Goal: Transaction & Acquisition: Purchase product/service

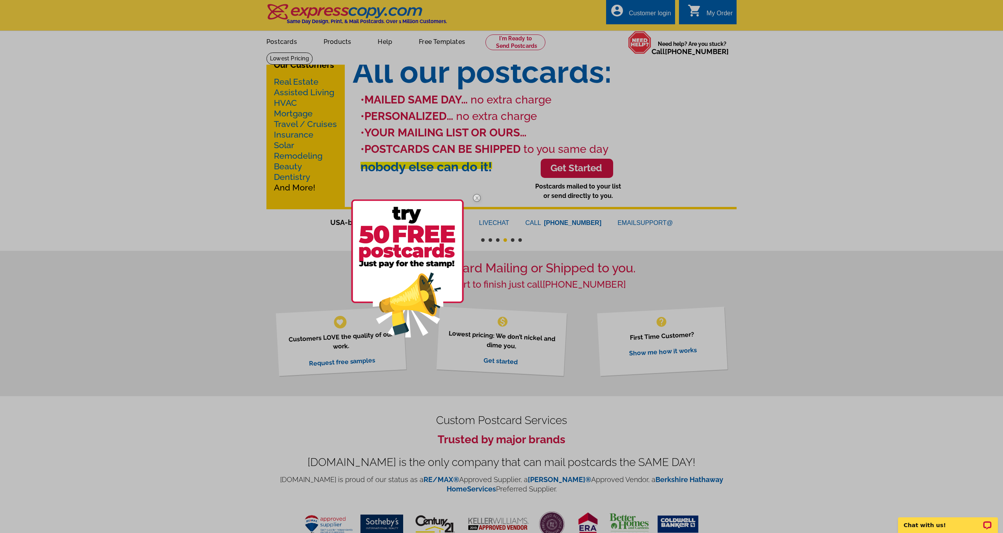
click at [286, 42] on div at bounding box center [501, 266] width 1003 height 533
click at [286, 43] on div at bounding box center [501, 266] width 1003 height 533
click at [480, 198] on img at bounding box center [476, 198] width 23 height 23
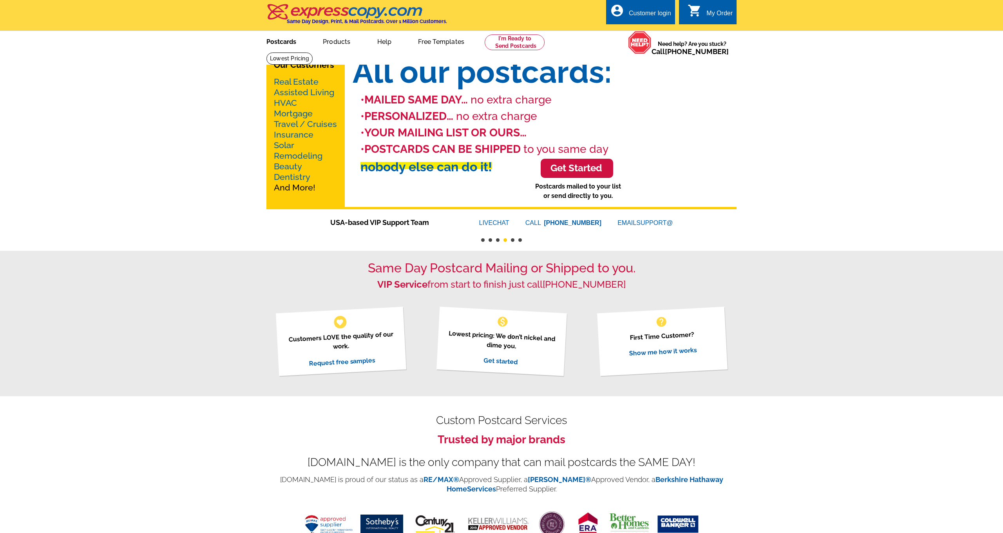
click at [288, 42] on link "Postcards" at bounding box center [281, 41] width 55 height 18
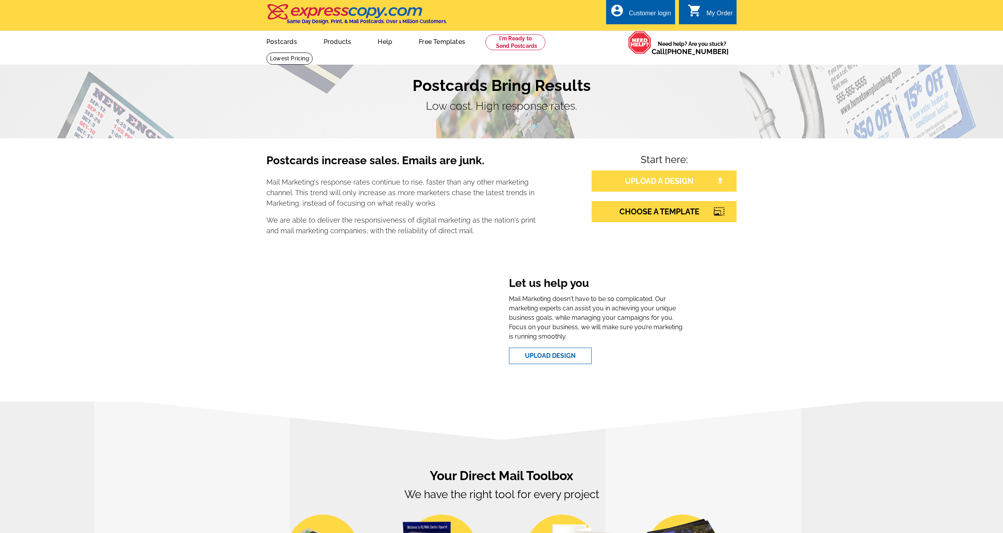
click at [686, 176] on link "UPLOAD A DESIGN" at bounding box center [664, 180] width 145 height 21
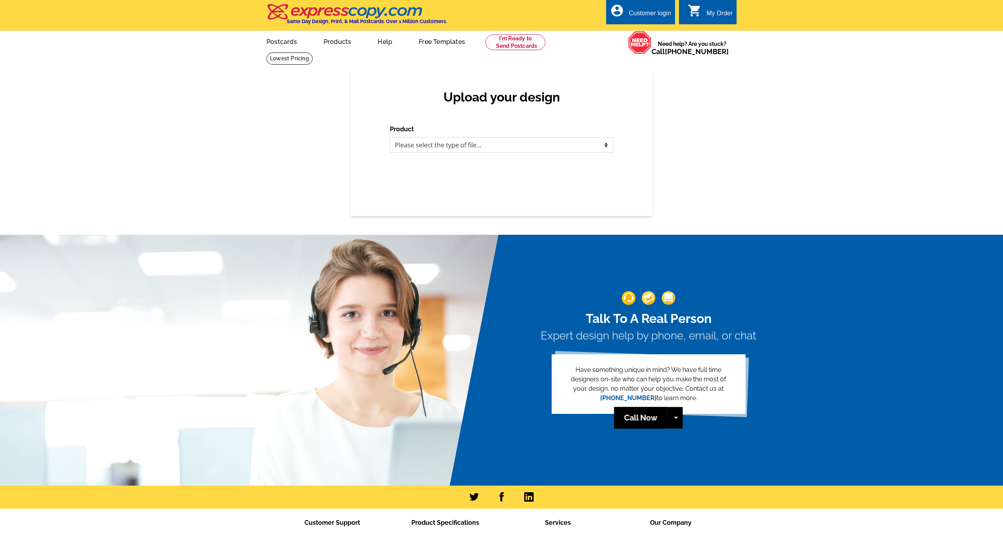
select select "1"
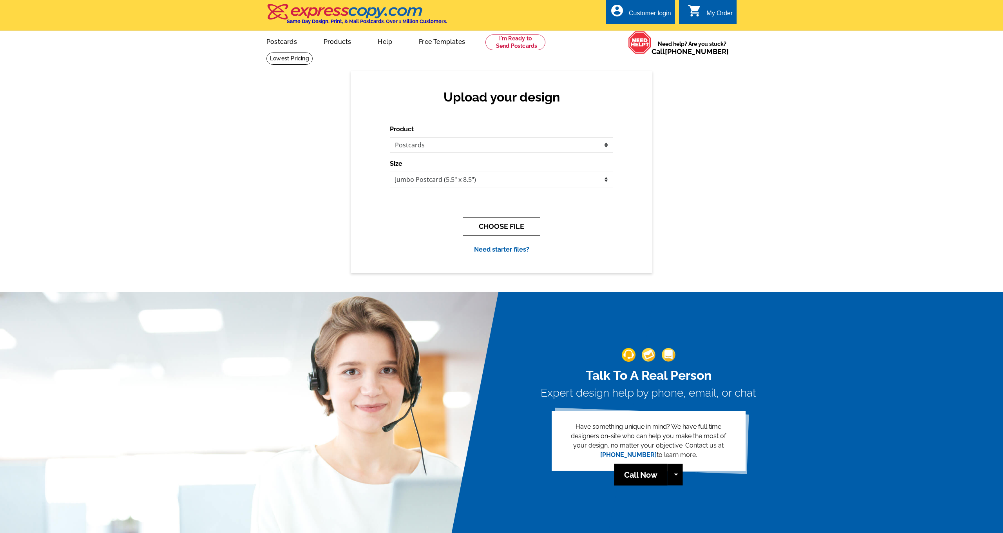
click at [530, 227] on button "CHOOSE FILE" at bounding box center [502, 226] width 78 height 18
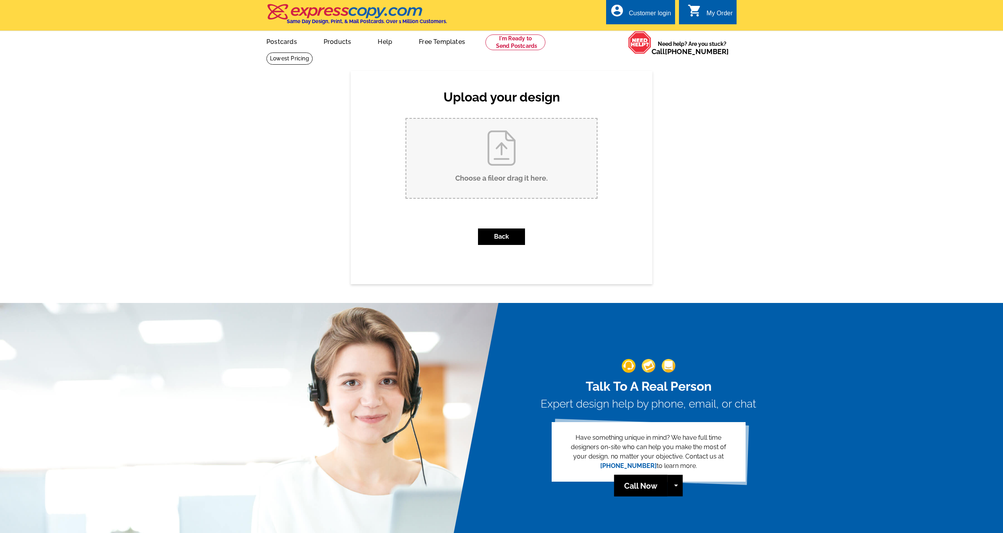
click at [503, 154] on input "Choose a file or drag it here ." at bounding box center [501, 158] width 190 height 79
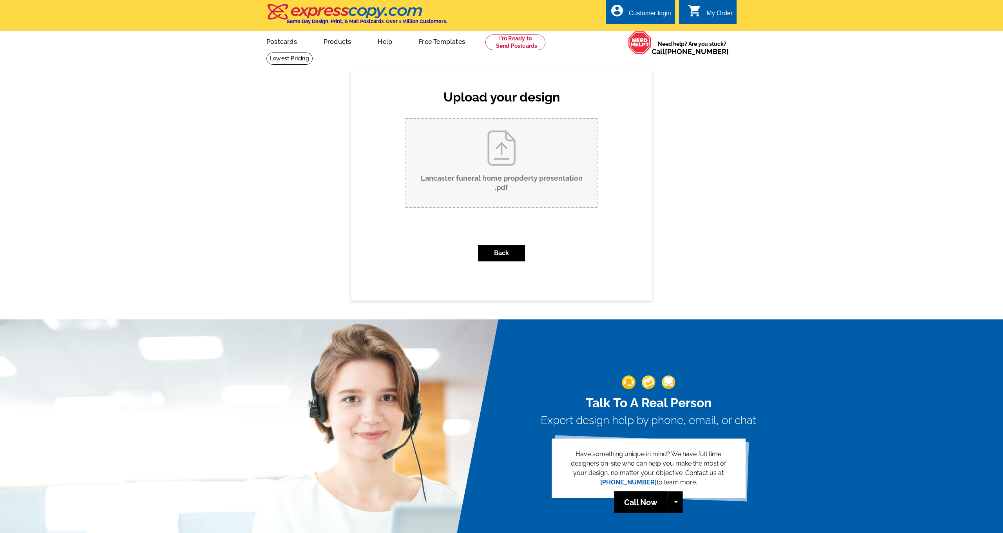
click at [505, 157] on input "Lancaster funeral home propderty presentation .pdf" at bounding box center [501, 163] width 190 height 89
type input "C:\fakepath\IMG_0419.jpg"
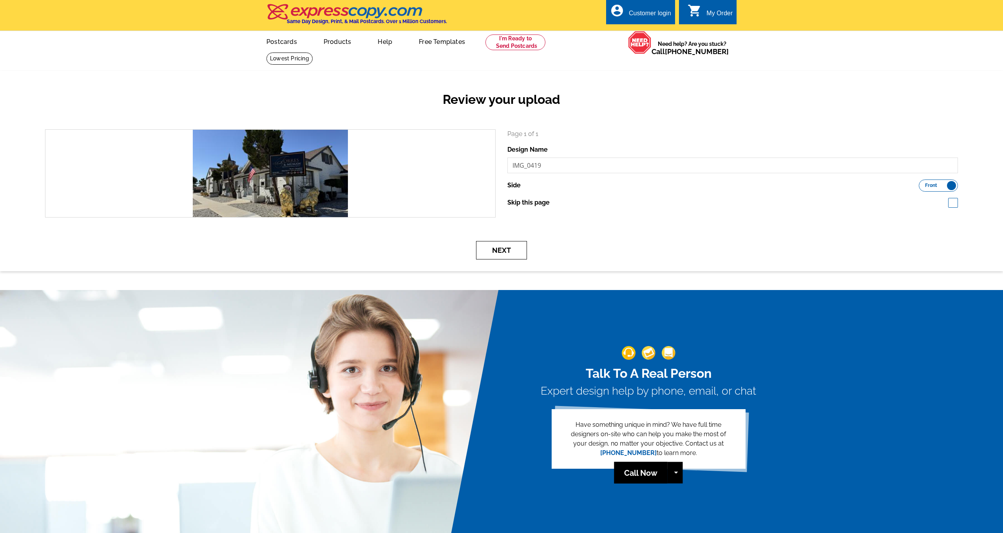
click at [514, 248] on button "Next" at bounding box center [501, 250] width 51 height 18
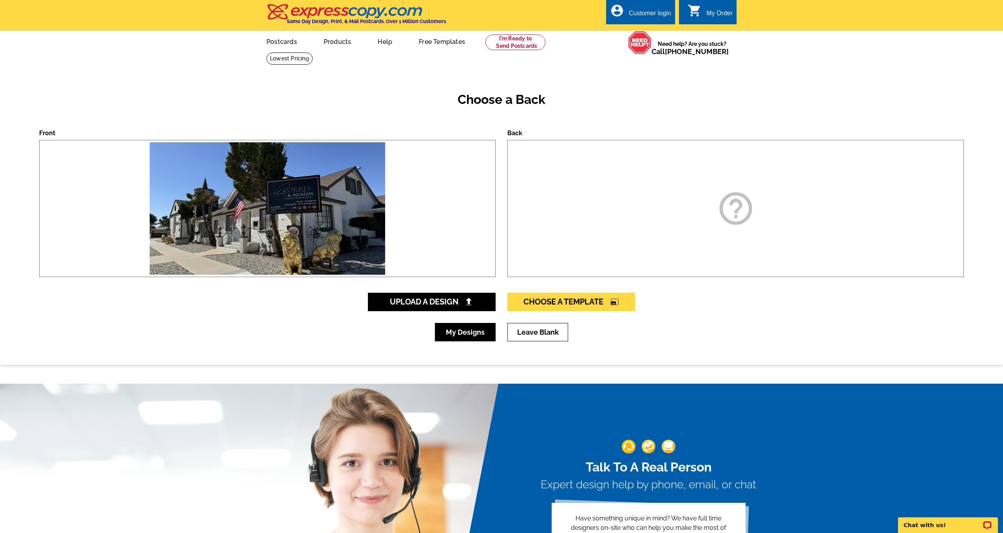
click at [467, 327] on link "My Designs" at bounding box center [465, 332] width 61 height 18
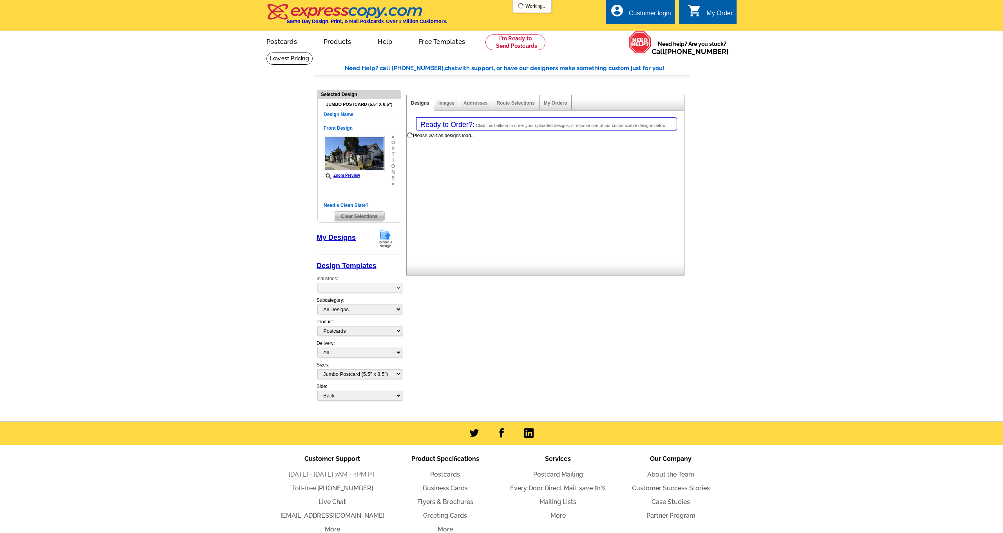
select select "1"
select select "2"
select select "back"
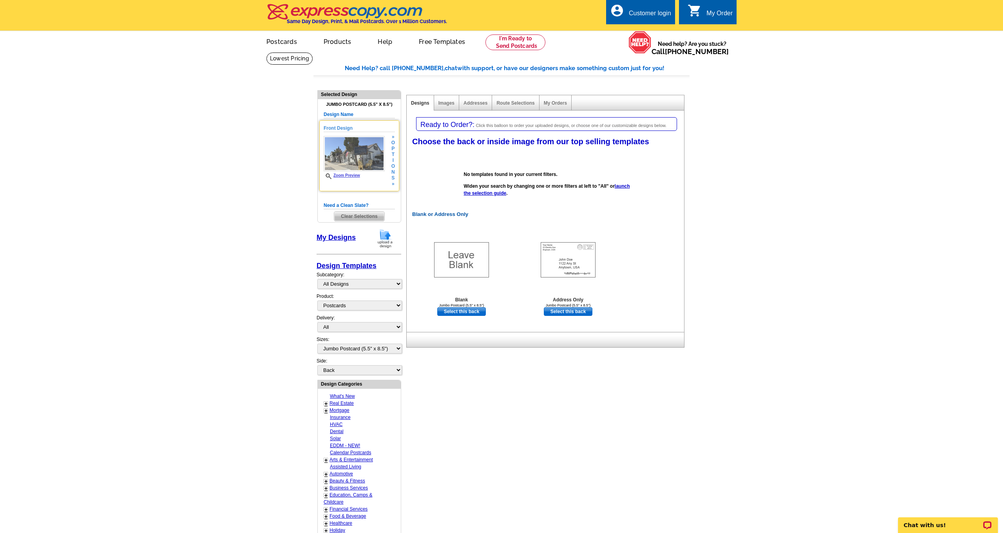
click at [351, 174] on link "Zoom Preview" at bounding box center [342, 175] width 36 height 4
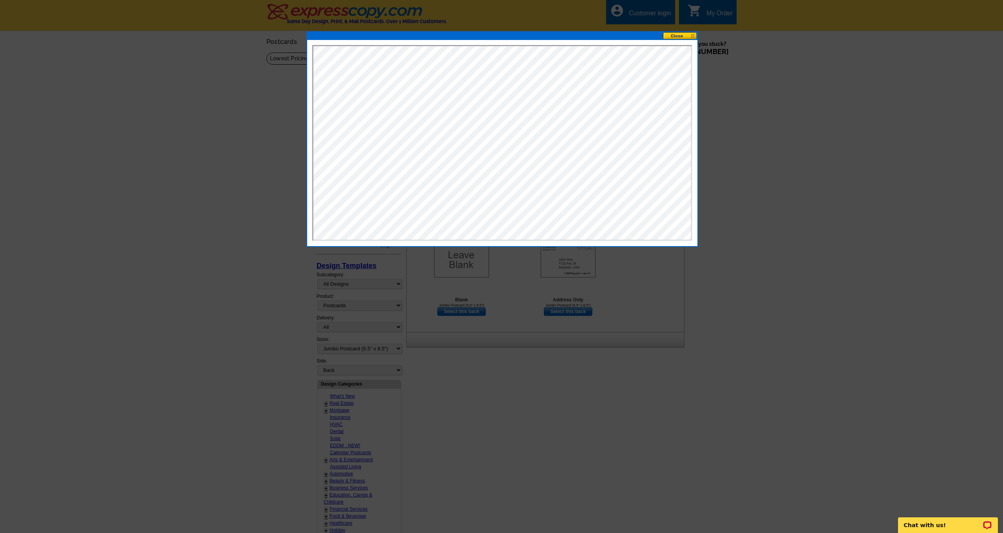
click at [679, 34] on button at bounding box center [680, 35] width 34 height 7
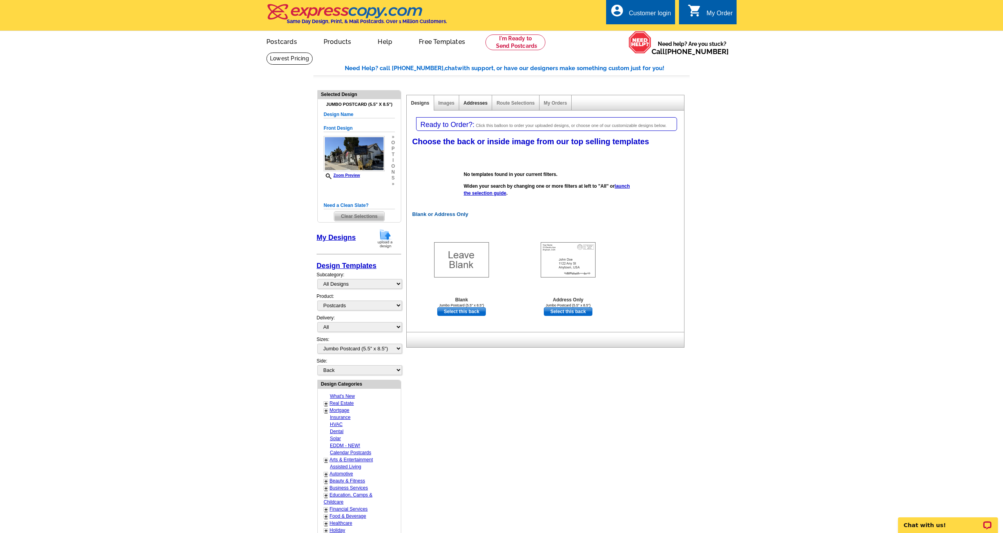
click at [474, 103] on link "Addresses" at bounding box center [476, 102] width 24 height 5
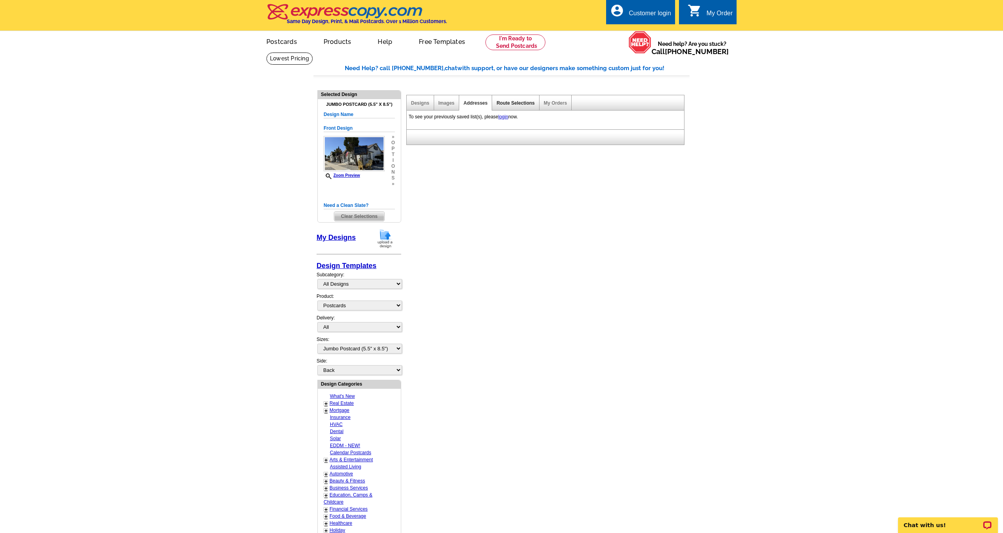
click at [516, 102] on link "Route Selections" at bounding box center [515, 102] width 38 height 5
click at [424, 102] on link "Designs" at bounding box center [420, 102] width 18 height 5
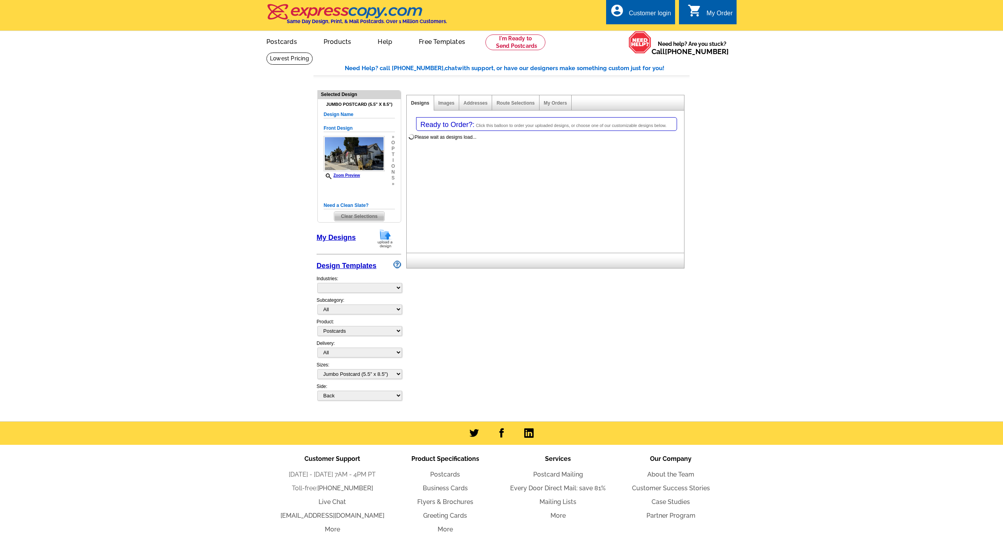
select select "1"
select select "2"
select select "back"
select select "785"
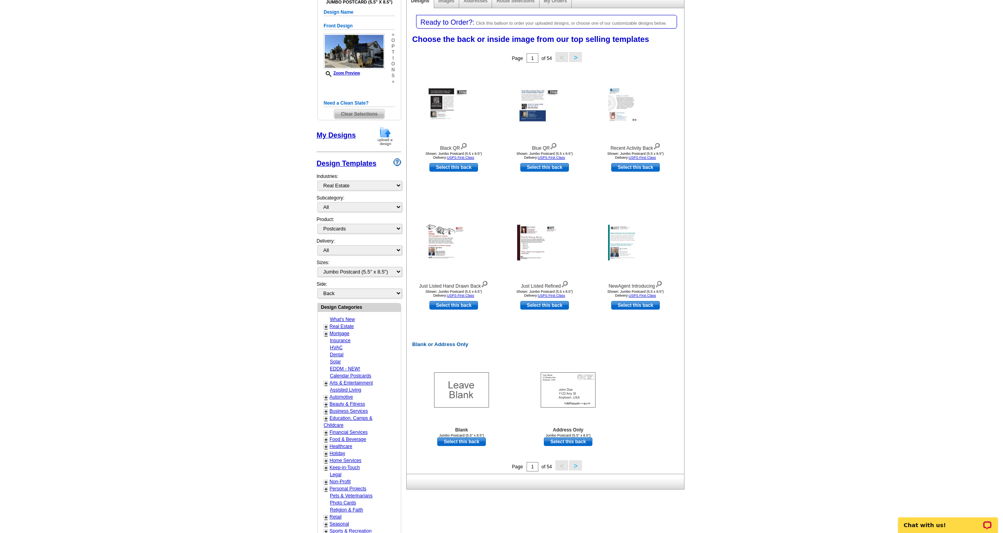
scroll to position [103, 0]
click at [577, 465] on button ">" at bounding box center [575, 465] width 13 height 10
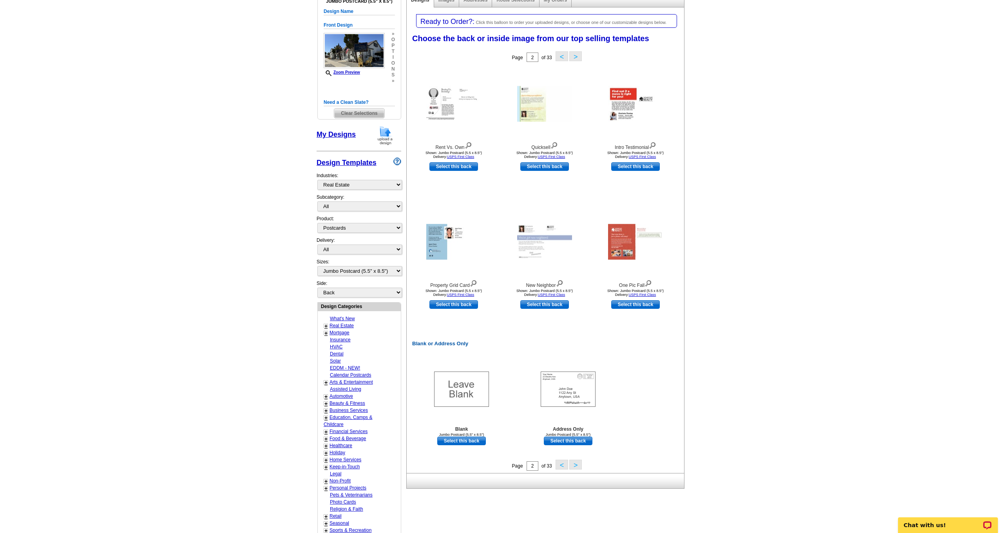
click at [580, 463] on button ">" at bounding box center [575, 465] width 13 height 10
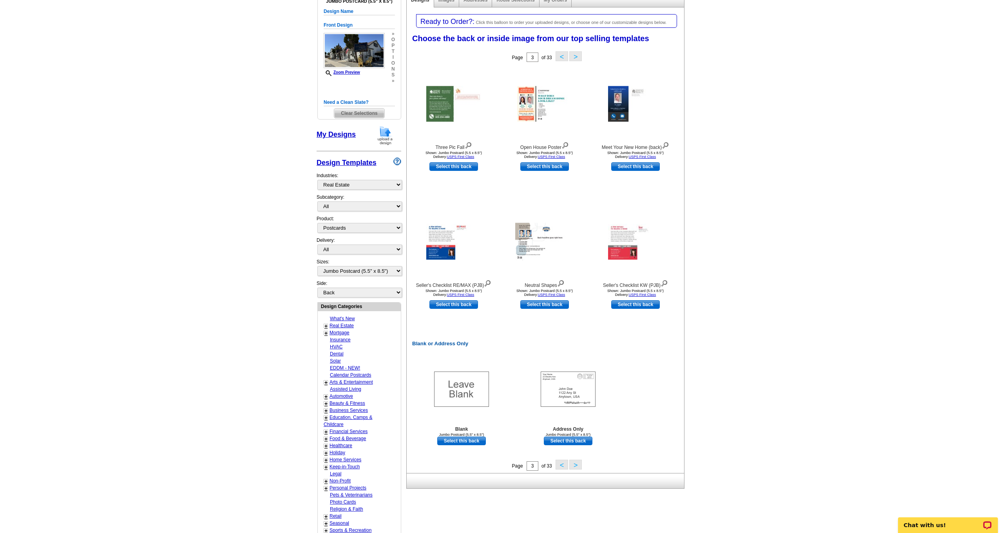
click at [577, 464] on button ">" at bounding box center [575, 465] width 13 height 10
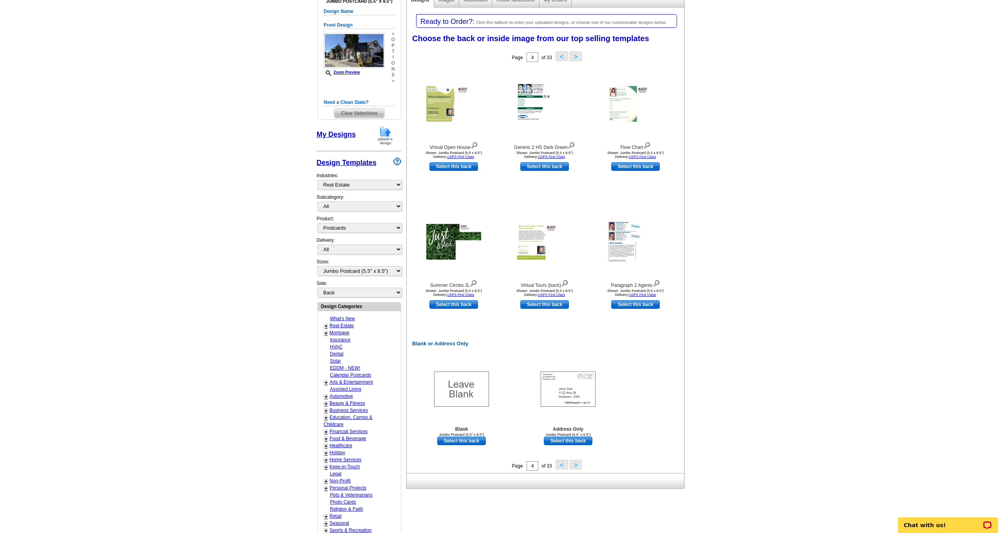
click at [577, 464] on button ">" at bounding box center [575, 465] width 13 height 10
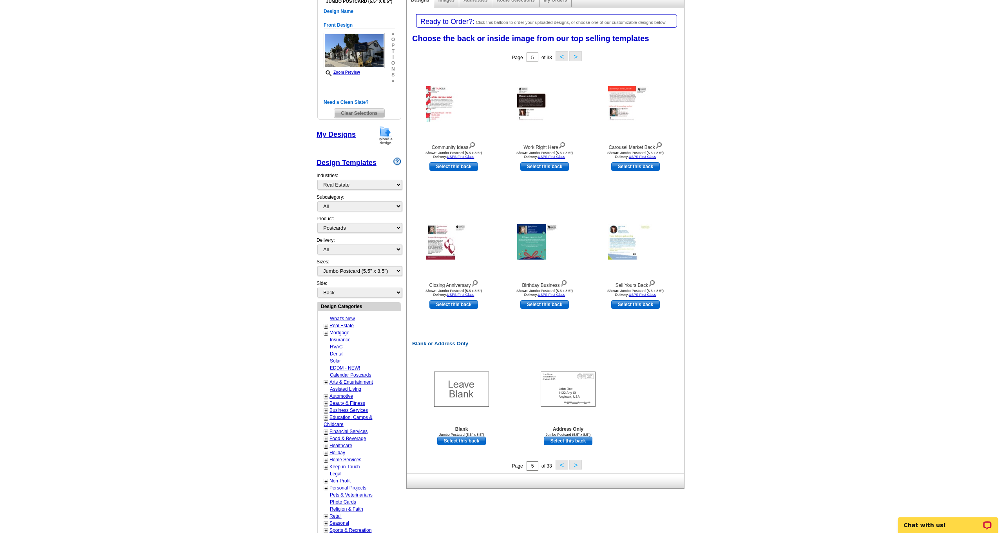
click at [580, 465] on button ">" at bounding box center [575, 465] width 13 height 10
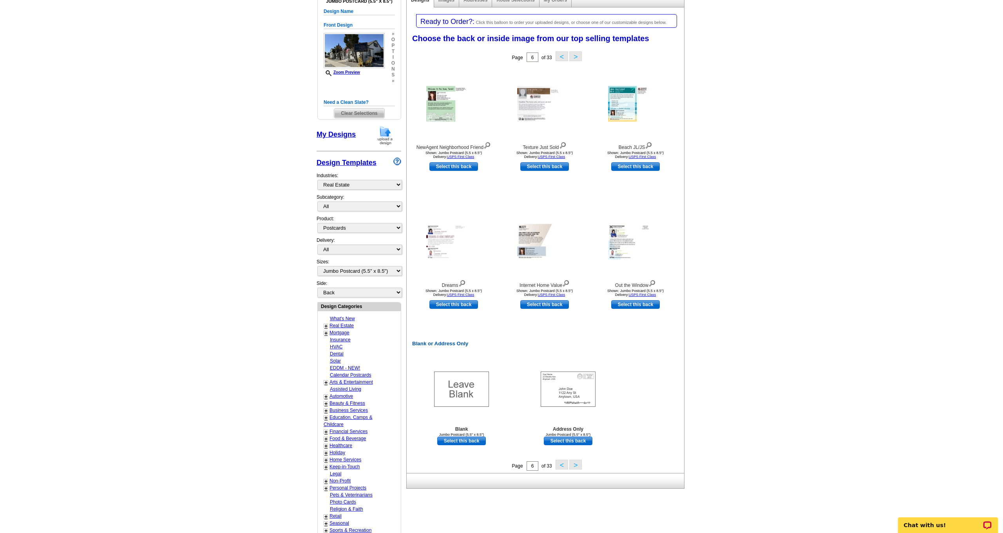
click at [580, 465] on button ">" at bounding box center [575, 465] width 13 height 10
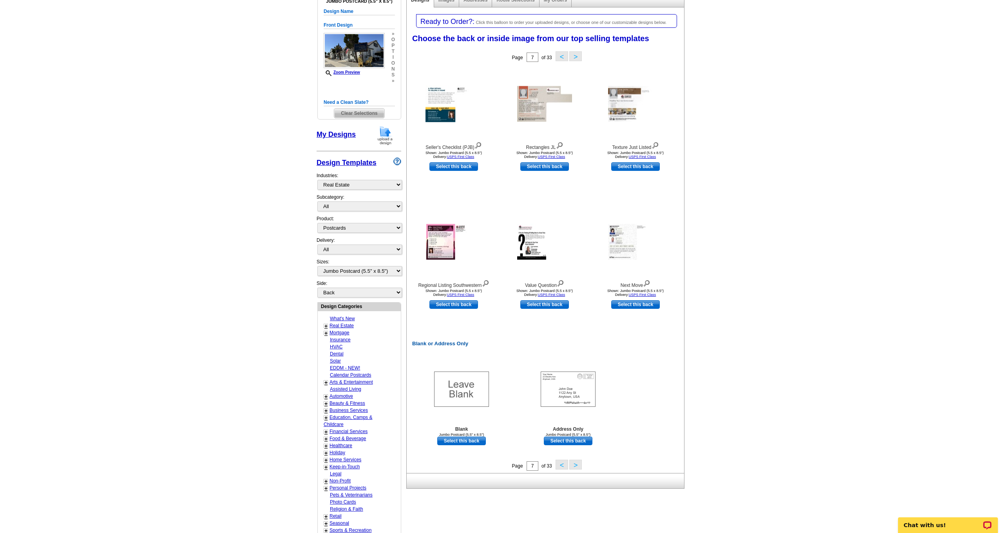
click at [580, 465] on button ">" at bounding box center [575, 465] width 13 height 10
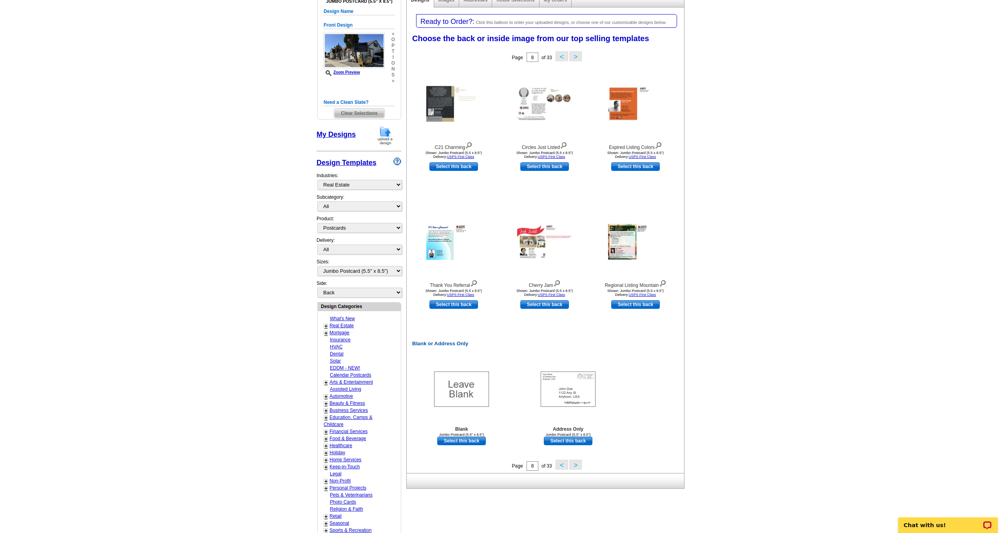
click at [580, 465] on button ">" at bounding box center [575, 465] width 13 height 10
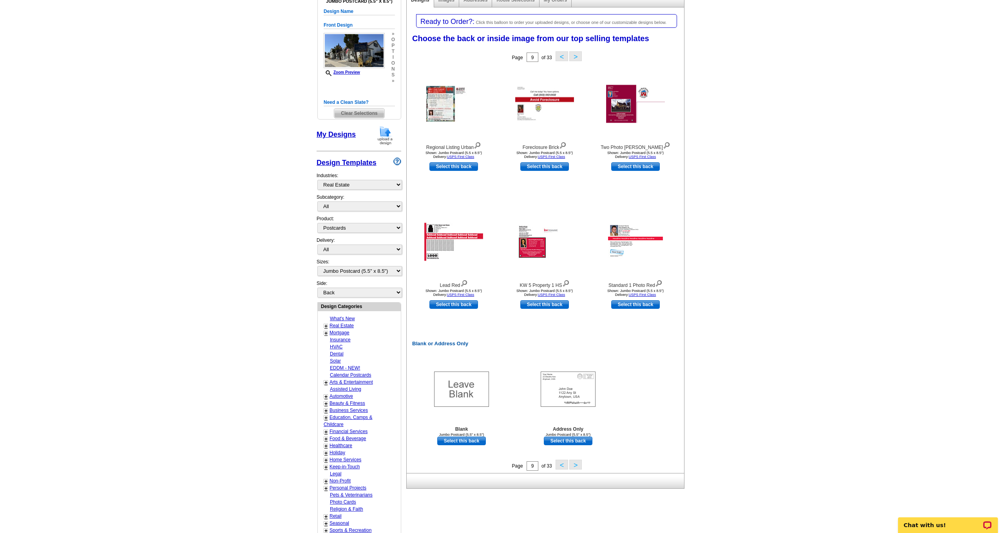
click at [580, 465] on button ">" at bounding box center [575, 465] width 13 height 10
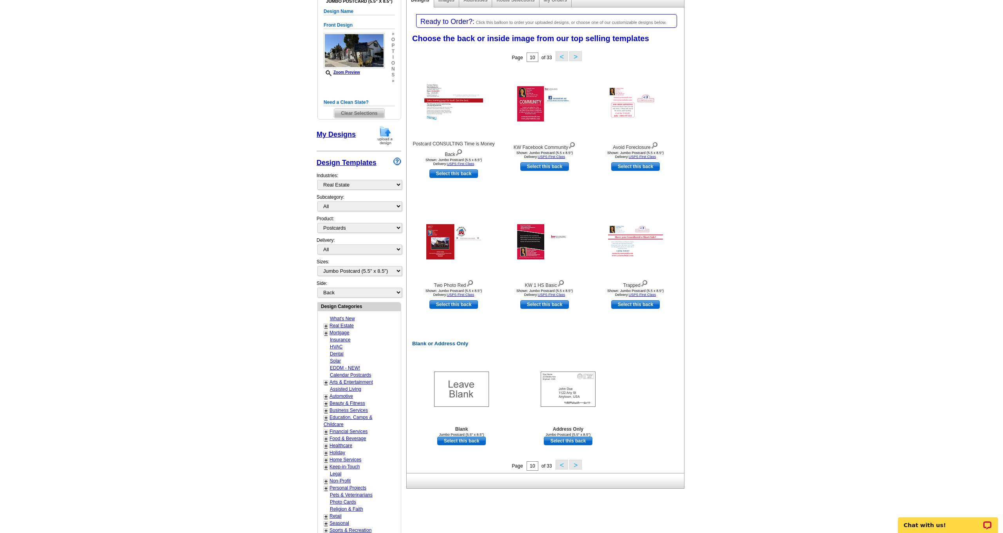
click at [580, 465] on button ">" at bounding box center [575, 465] width 13 height 10
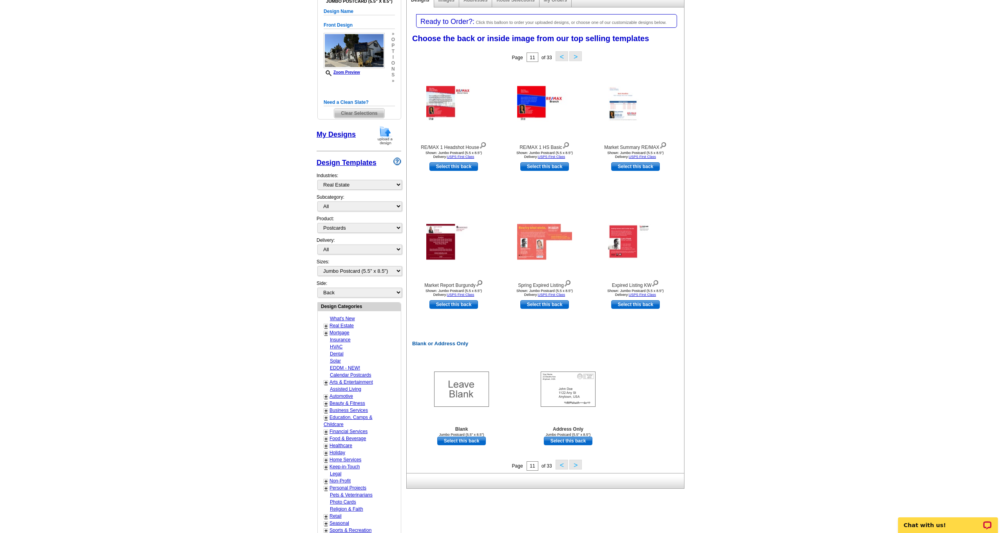
click at [580, 465] on button ">" at bounding box center [575, 465] width 13 height 10
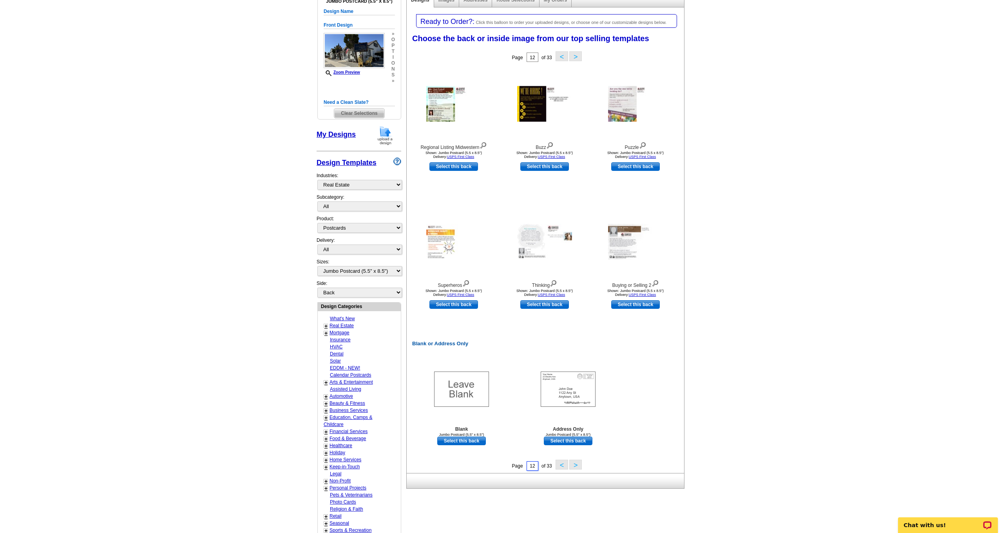
drag, startPoint x: 530, startPoint y: 466, endPoint x: 513, endPoint y: 463, distance: 17.2
click at [513, 463] on div "Page 12 of 33 < >" at bounding box center [546, 466] width 277 height 12
type input "1"
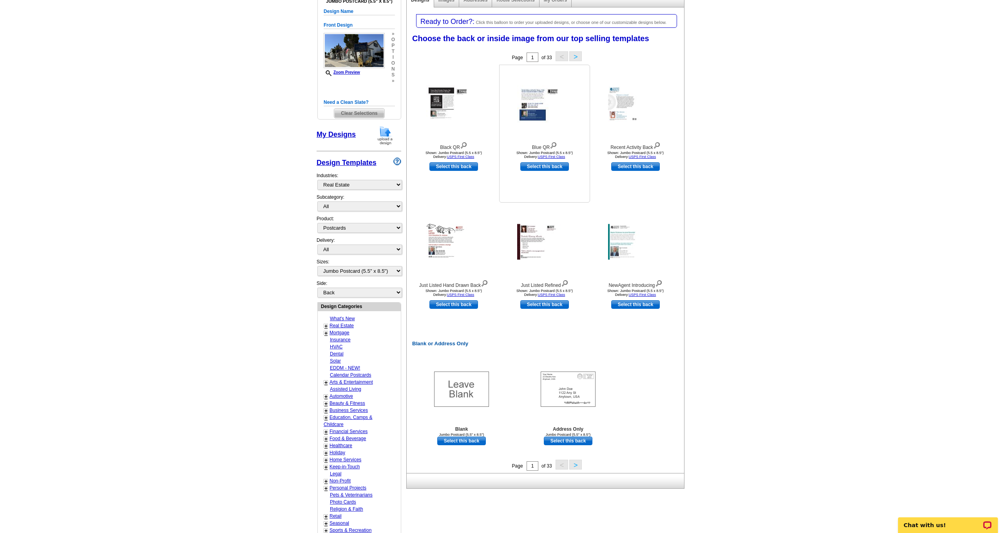
click at [531, 107] on img at bounding box center [544, 103] width 55 height 37
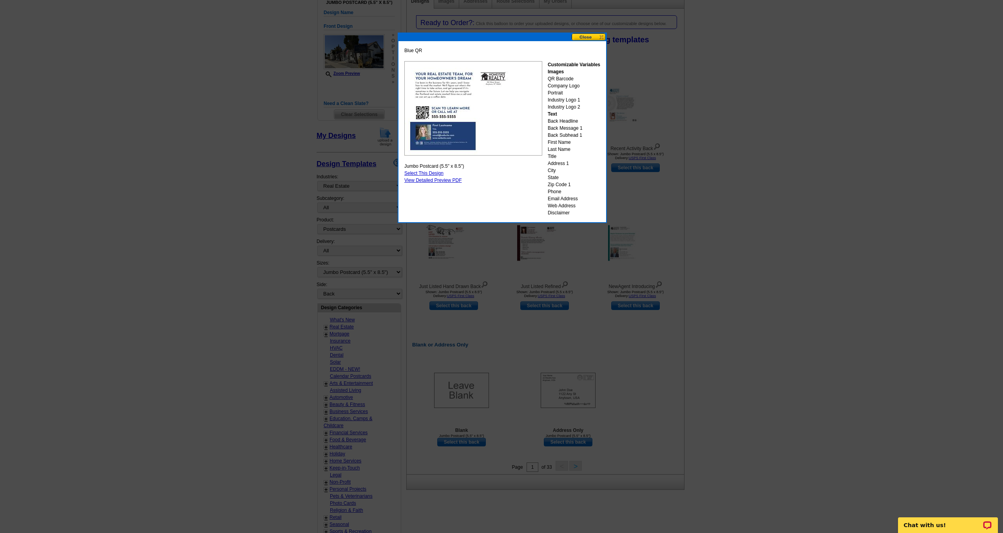
scroll to position [103, 0]
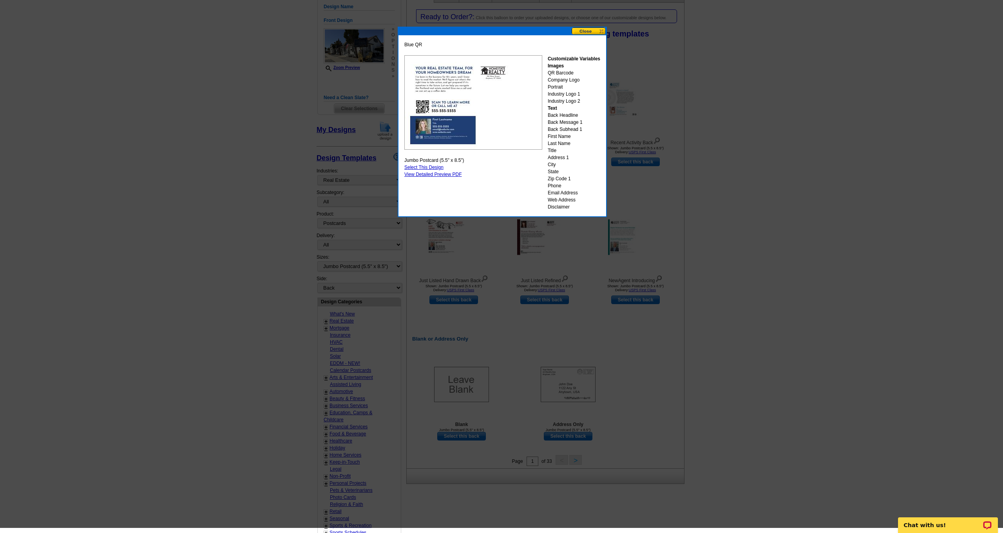
click at [430, 175] on link "View Detailed Preview PDF" at bounding box center [433, 174] width 58 height 5
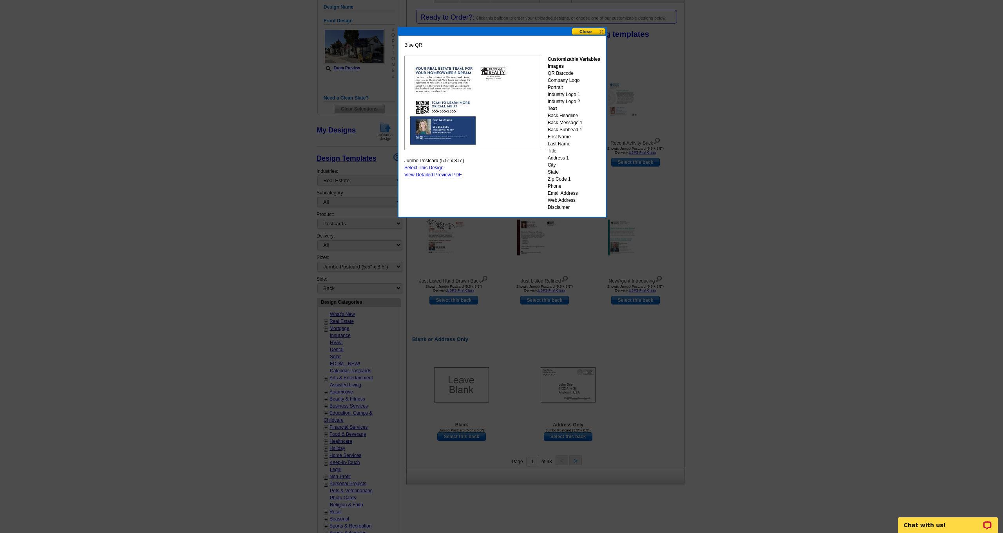
scroll to position [108, 0]
click at [434, 168] on link "Select This Design" at bounding box center [423, 166] width 39 height 5
select select "front"
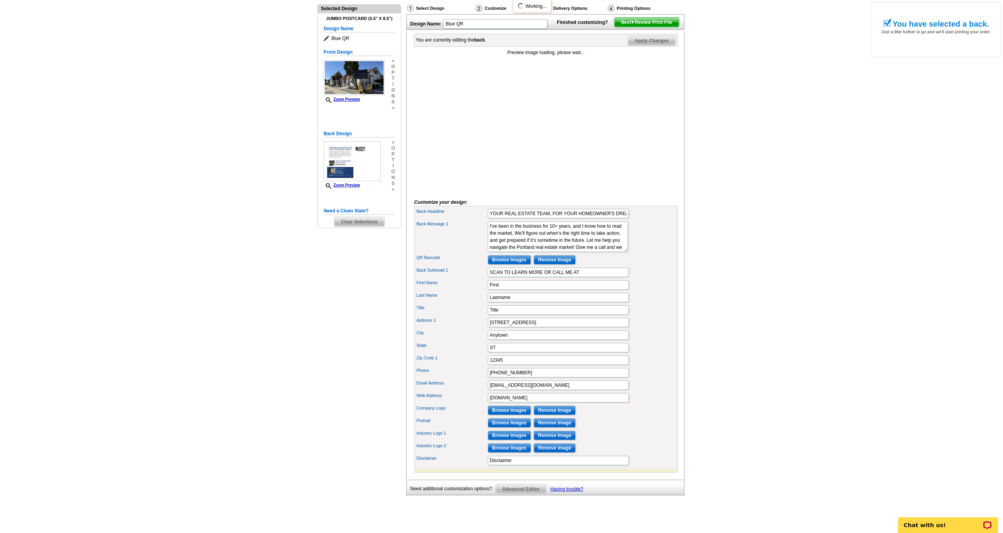
scroll to position [89, 0]
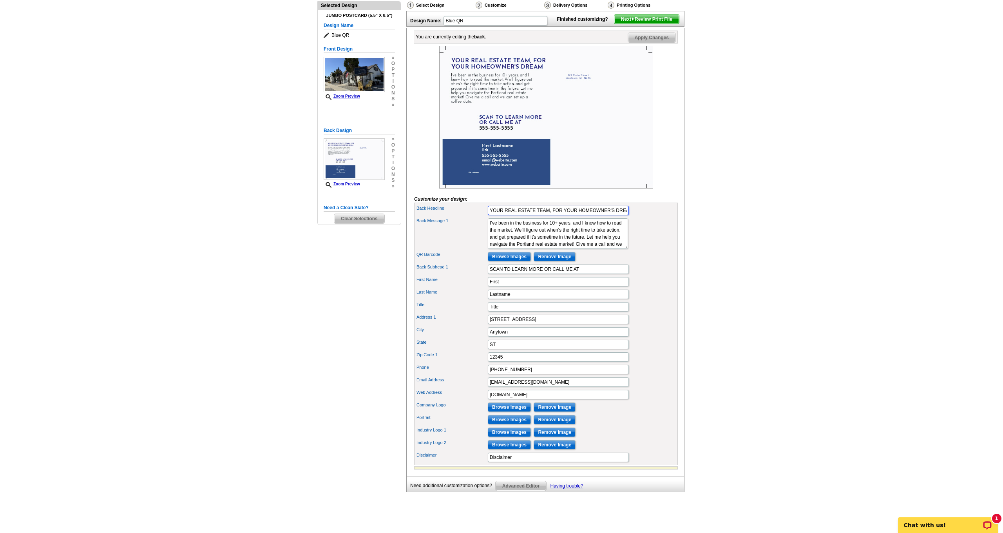
drag, startPoint x: 492, startPoint y: 221, endPoint x: 649, endPoint y: 222, distance: 156.7
click at [649, 217] on div "Back Headline YOUR REAL ESTATE TEAM, FOR YOUR HOMEOWNER'S DREAM" at bounding box center [546, 210] width 261 height 13
paste input "Unlock the Potential – 44653 Date Avenue, Lancaster"
click at [647, 248] on div "Back Message 1 I’ve been in the business for 10+ years, and I know how to read …" at bounding box center [546, 234] width 261 height 34
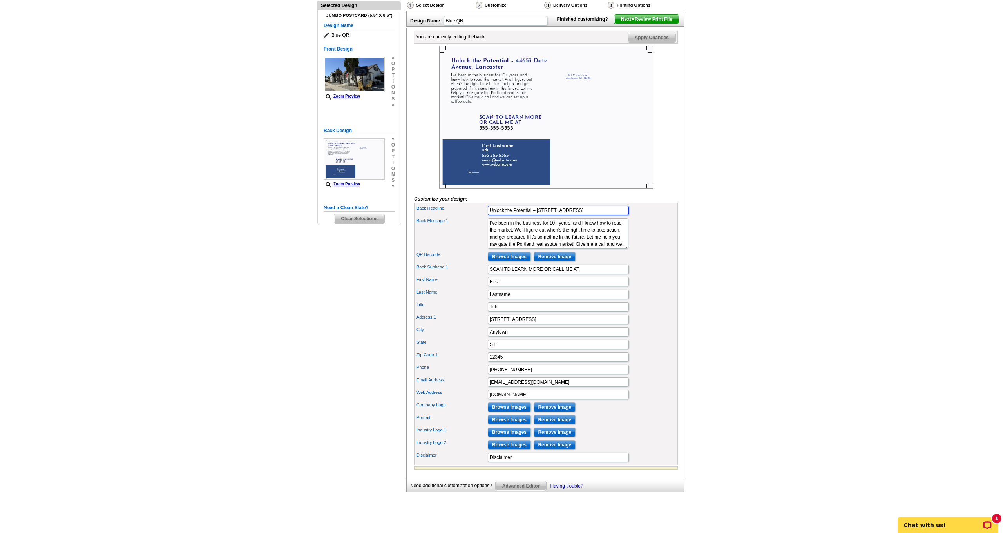
click at [610, 215] on input "Unlock the Potential – 44653 Date Avenue, Lancaster" at bounding box center [558, 210] width 141 height 9
type input "Unlock the Potential – 44653 Date Avenue, Lancaster CA 93534"
click at [666, 250] on div "Back Message 1 I’ve been in the business for 10+ years, and I know how to read …" at bounding box center [546, 234] width 261 height 34
drag, startPoint x: 491, startPoint y: 236, endPoint x: 592, endPoint y: 263, distance: 104.4
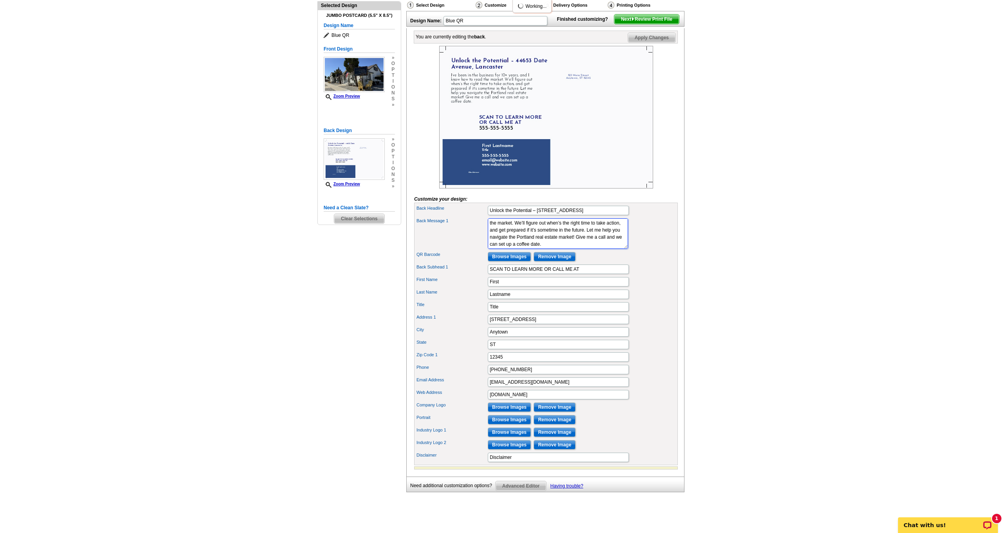
click at [592, 263] on div "Back Headline Unlock the Potential – 44653 Date Avenue, Lancaster CA 93534 Back…" at bounding box center [546, 334] width 264 height 263
paste textarea "Looking for a unique property with income potential? This rare residential-comm…"
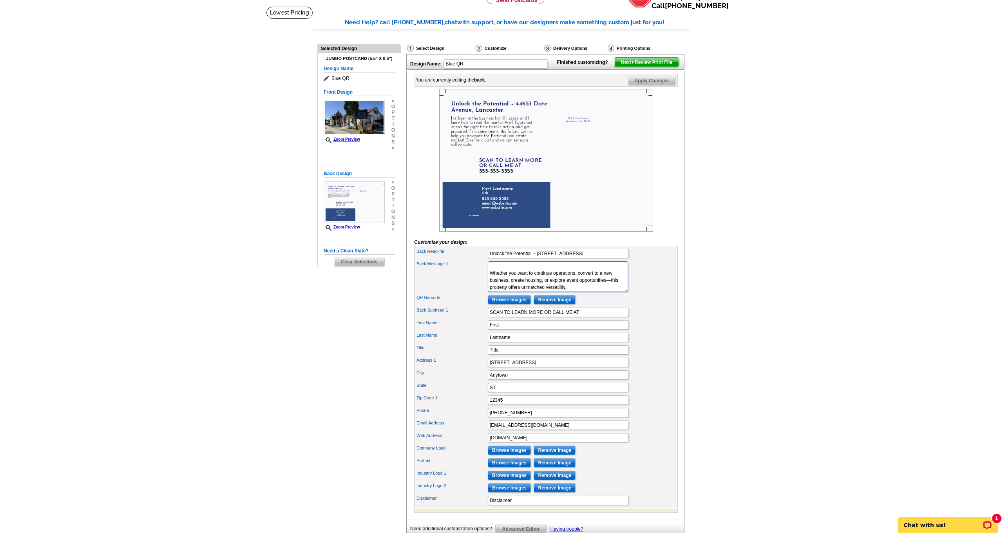
click at [577, 292] on textarea "I’ve been in the business for 10+ years, and I know how to read the market. We’…" at bounding box center [558, 276] width 140 height 31
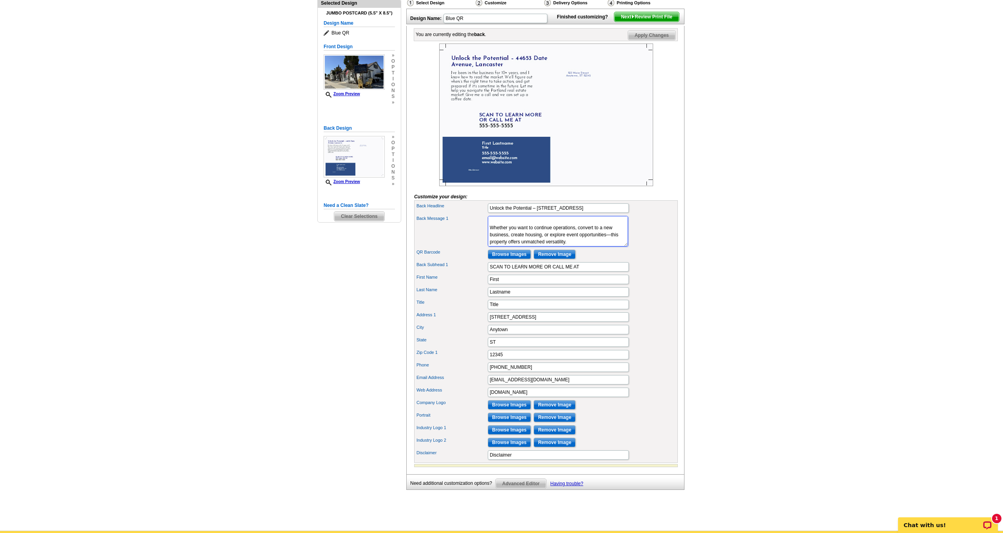
scroll to position [96, 0]
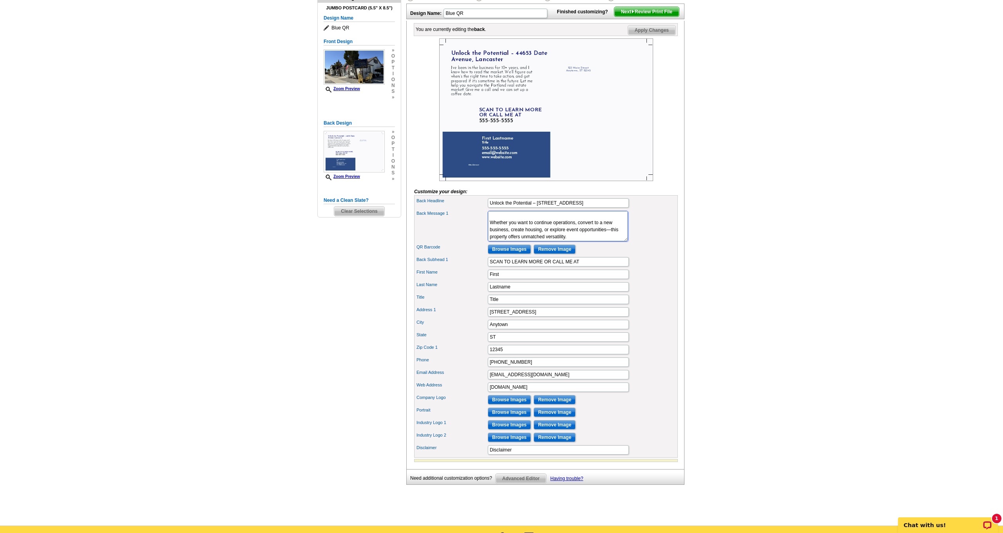
type textarea "Looking for a unique property with income potential? This rare residential-comm…"
drag, startPoint x: 513, startPoint y: 285, endPoint x: 465, endPoint y: 282, distance: 47.9
type input "Jose"
type input "Gutierrez"
type input "Real Estate Agent"
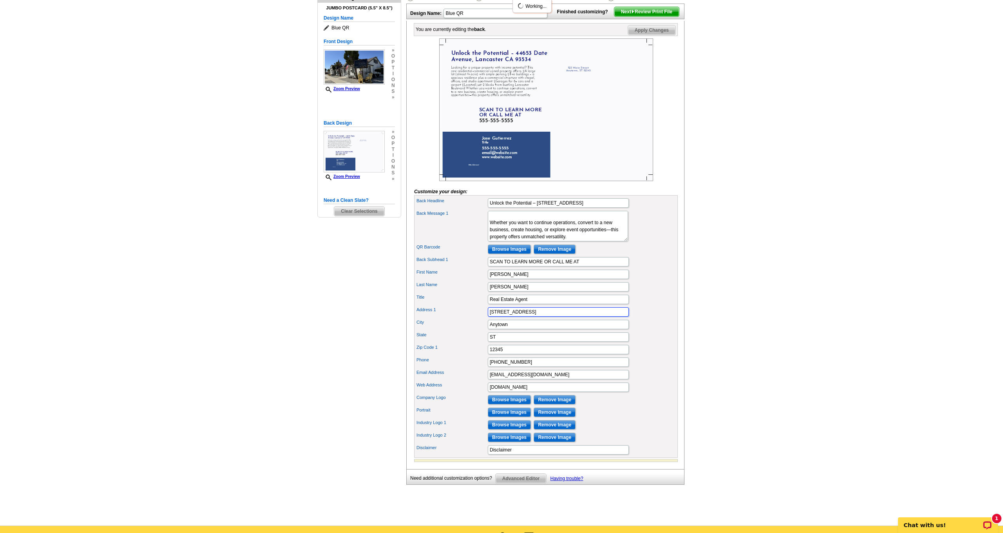
drag, startPoint x: 503, startPoint y: 325, endPoint x: 477, endPoint y: 324, distance: 25.9
click at [480, 318] on div "Address 1 123 Main Street" at bounding box center [546, 312] width 261 height 13
type input "38345 30th Street East Unit B-1"
type input "Palmdale"
type input "CA"
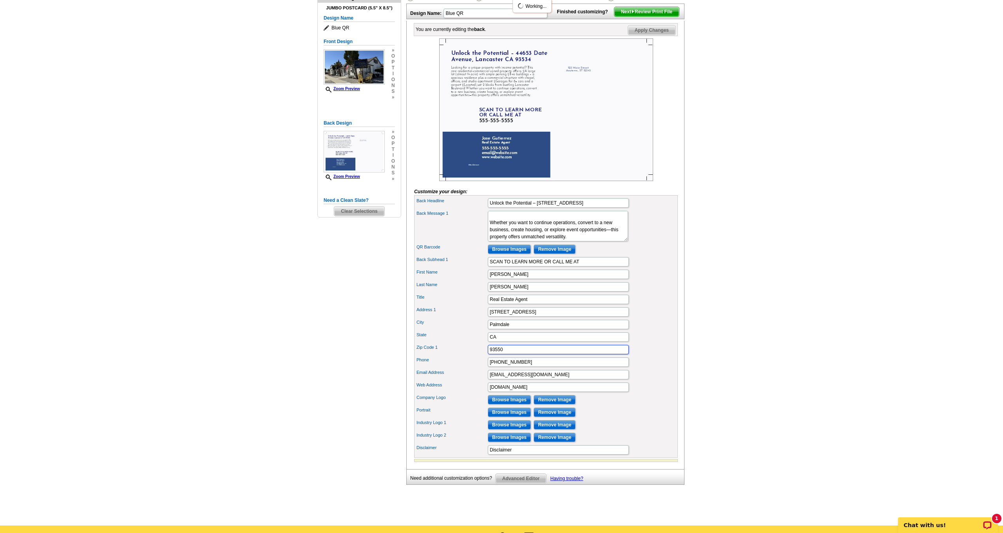
type input "93550"
type input "661-236-7533"
type input "Youravagent@gmail.com"
drag, startPoint x: 493, startPoint y: 396, endPoint x: 461, endPoint y: 395, distance: 31.4
click at [461, 393] on div "Web Address www.website.com" at bounding box center [546, 387] width 261 height 13
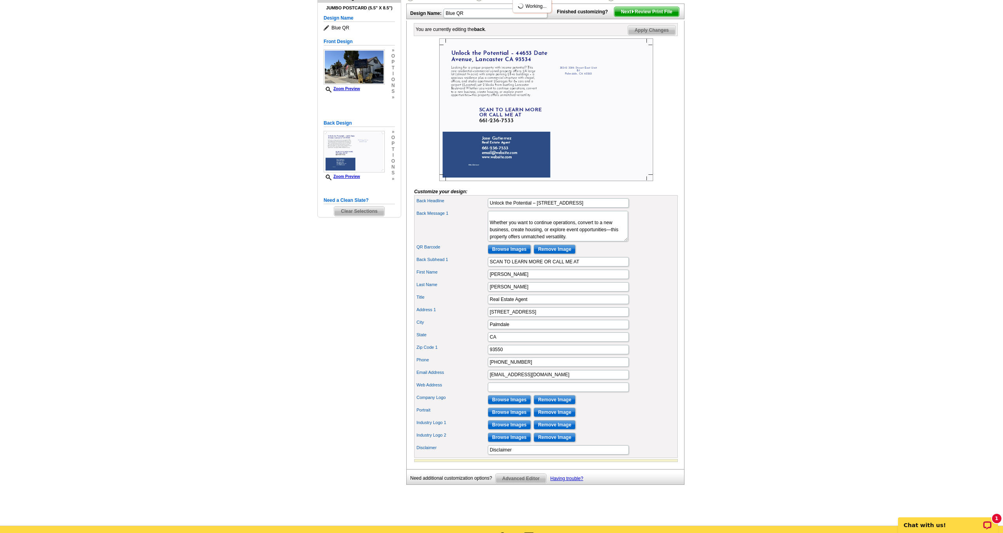
click at [655, 368] on div "Phone 661-236-7533" at bounding box center [546, 362] width 261 height 13
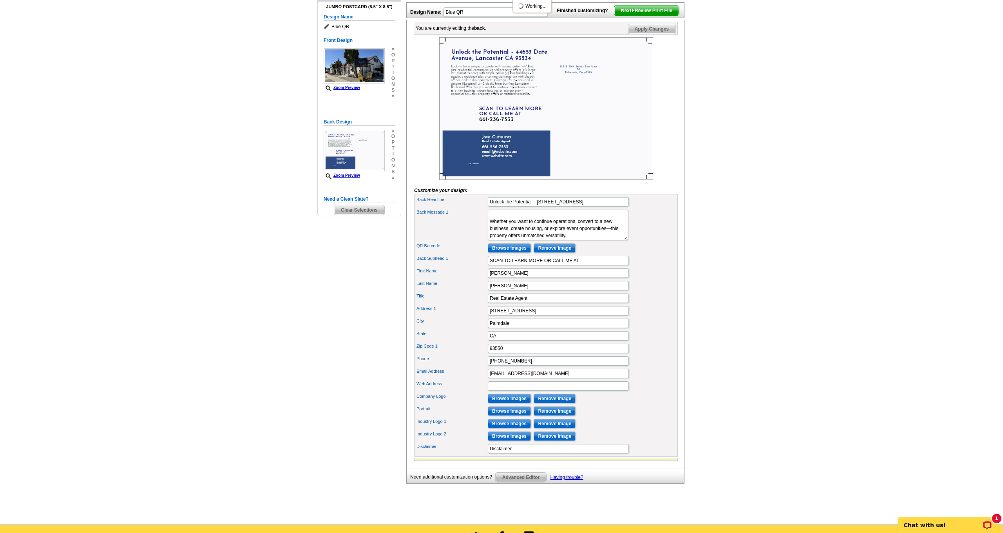
scroll to position [98, 0]
click at [520, 403] on input "Browse Images" at bounding box center [509, 398] width 43 height 9
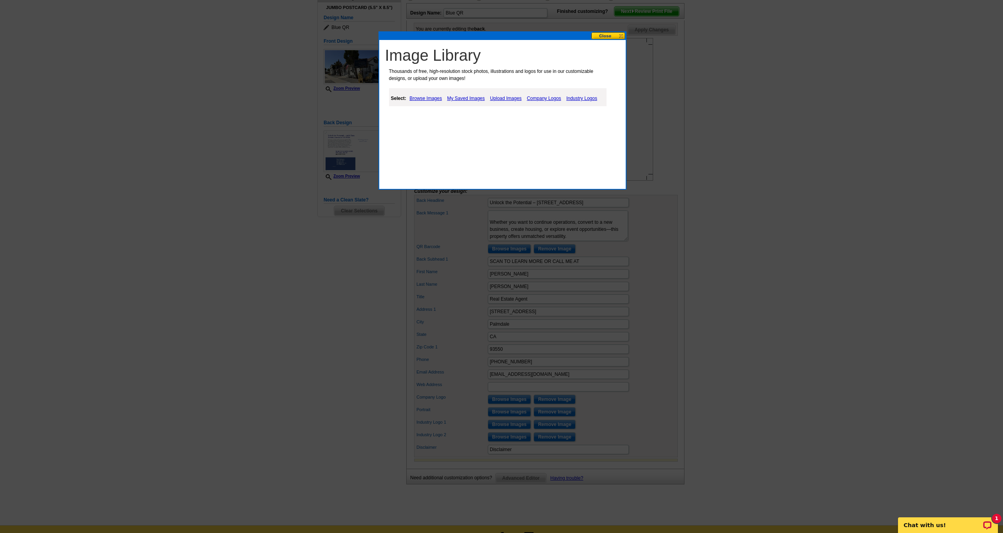
click at [514, 97] on link "Upload Images" at bounding box center [506, 98] width 36 height 9
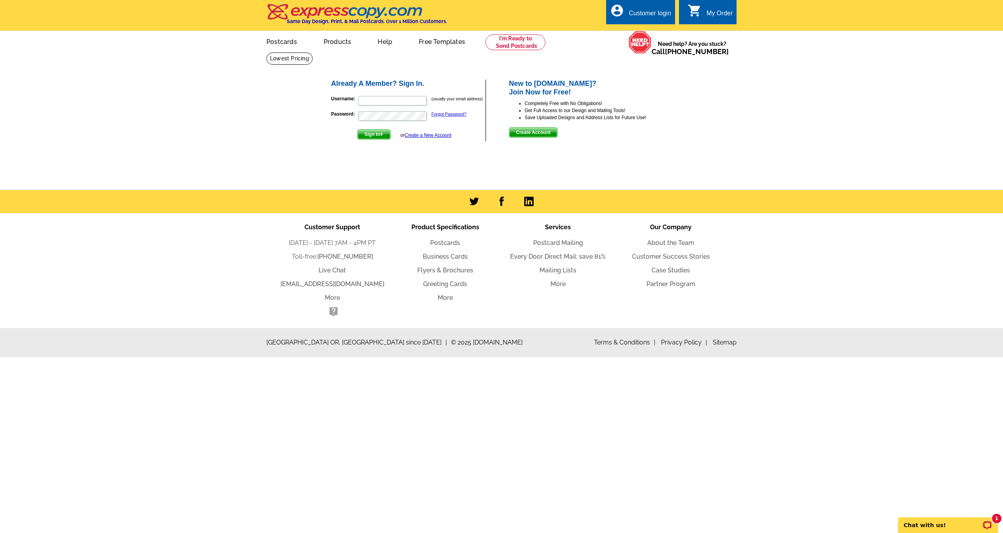
click at [419, 133] on link "Create a New Account" at bounding box center [428, 134] width 47 height 5
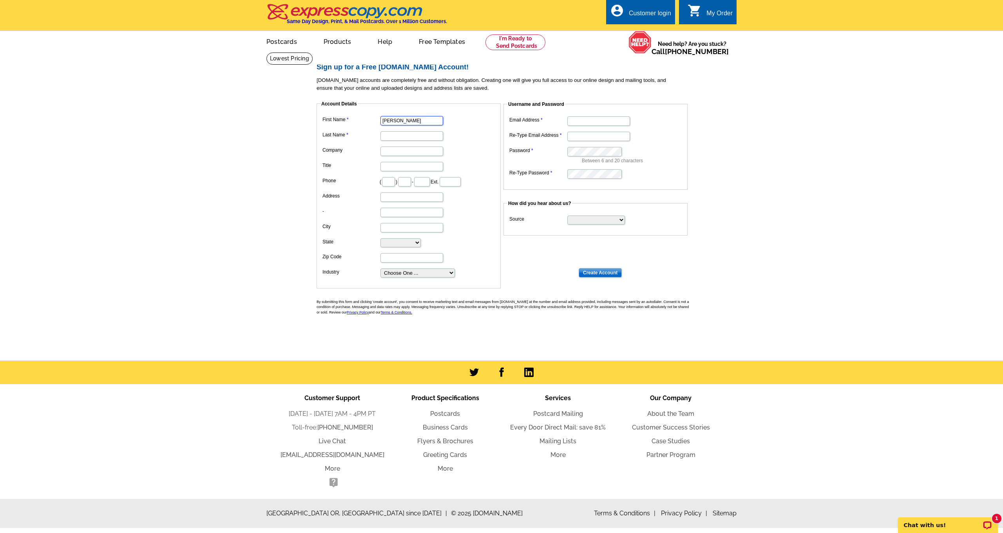
type input "[PERSON_NAME]"
type input "BGA Properties Inc"
type input "Real Estate Agent"
click at [393, 179] on input "text" at bounding box center [388, 181] width 13 height 9
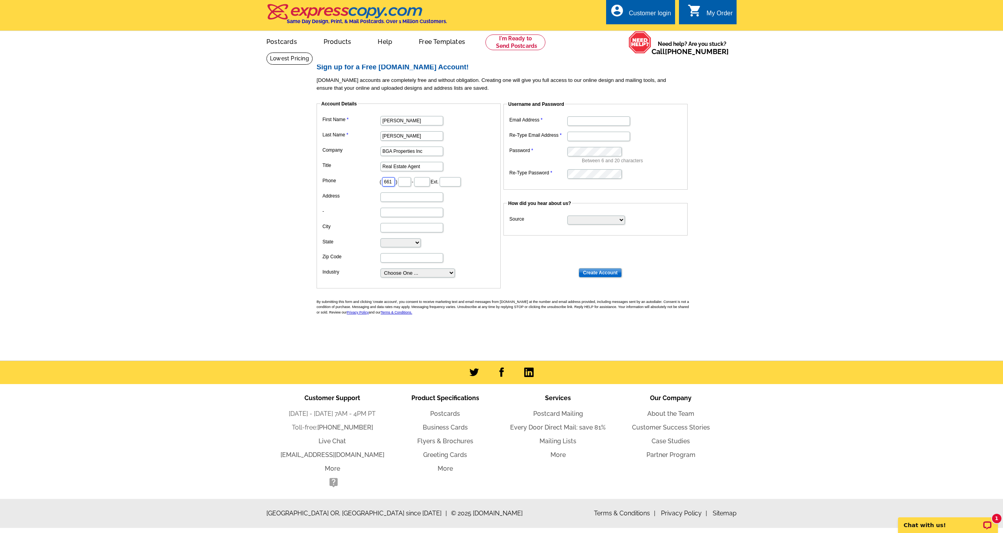
type input "661"
type input "236"
type input "7533"
type input "[STREET_ADDRESS]"
type input "Palmdale"
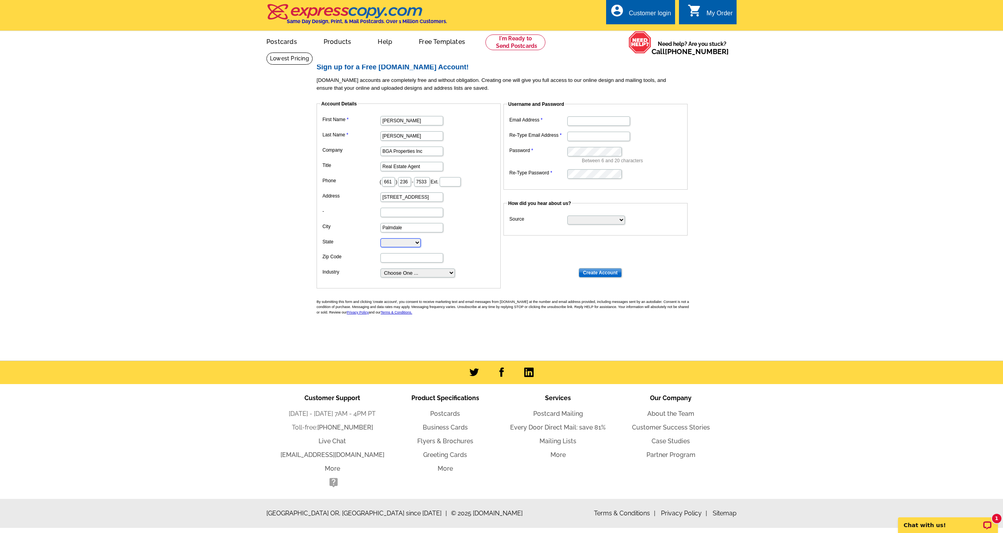
select select "CA"
type input "93550"
select select "3"
click at [550, 263] on dt at bounding box center [505, 262] width 376 height 7
type input "[EMAIL_ADDRESS][DOMAIN_NAME]"
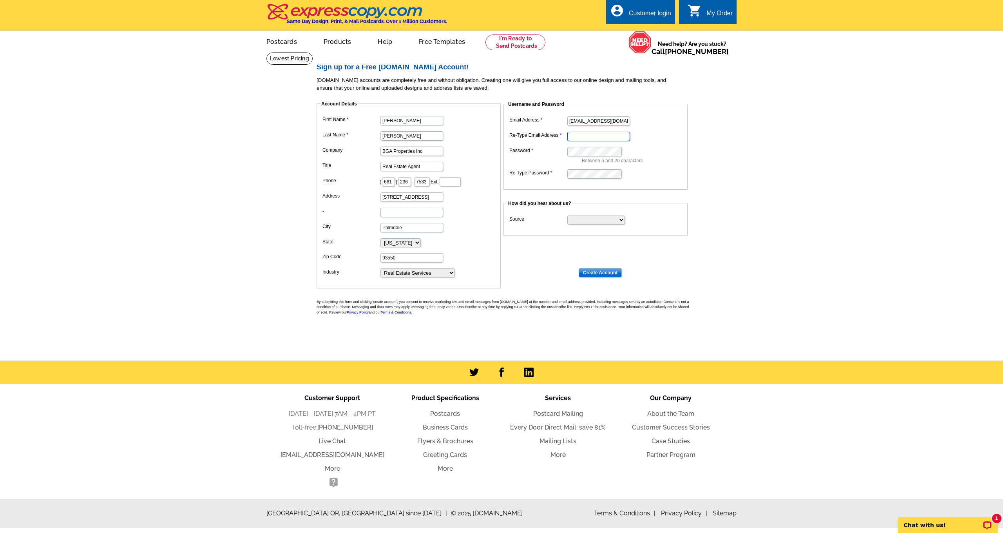
type input "[EMAIL_ADDRESS][DOMAIN_NAME]"
select select "referral"
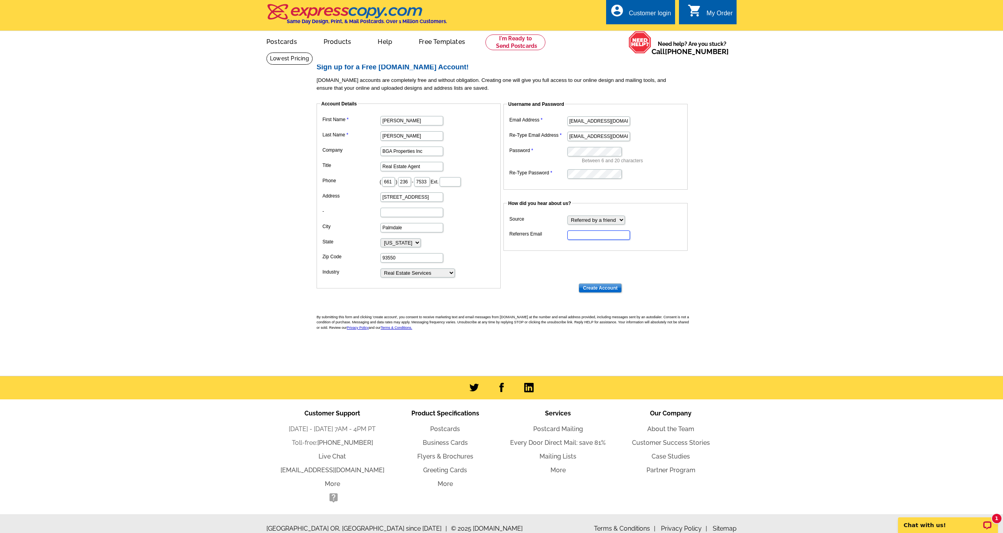
paste input "[EMAIL_ADDRESS][DOMAIN_NAME]"
type input "[EMAIL_ADDRESS][DOMAIN_NAME]"
click at [547, 254] on dt at bounding box center [505, 257] width 376 height 7
click at [594, 285] on input "Create Account" at bounding box center [600, 287] width 43 height 9
